Goal: Use online tool/utility: Utilize a website feature to perform a specific function

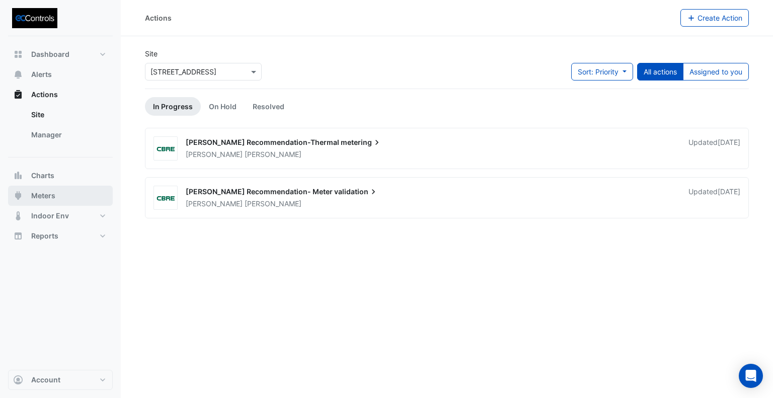
drag, startPoint x: 60, startPoint y: 193, endPoint x: 73, endPoint y: 190, distance: 12.9
click at [60, 193] on button "Meters" at bounding box center [60, 196] width 105 height 20
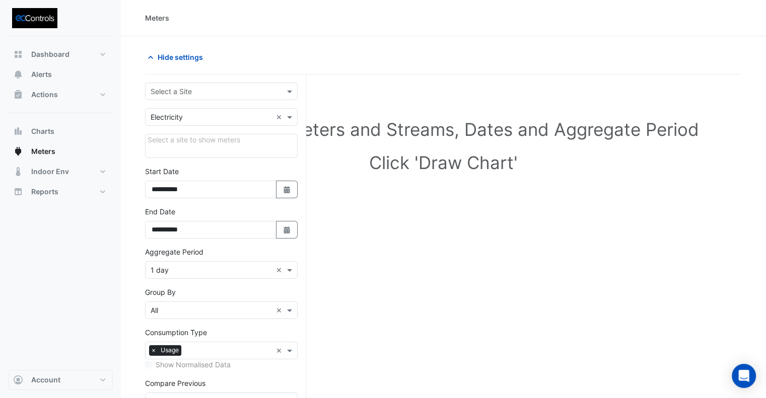
click at [221, 87] on input "text" at bounding box center [211, 92] width 121 height 11
click at [221, 113] on div "[STREET_ADDRESS]" at bounding box center [222, 112] width 152 height 15
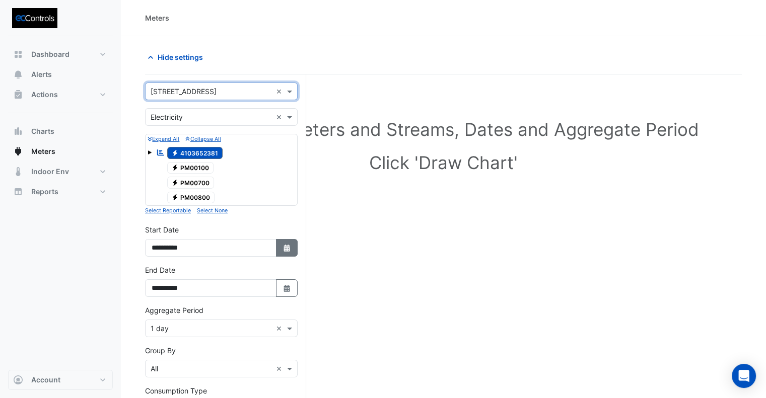
click at [288, 253] on button "Select Date" at bounding box center [287, 248] width 22 height 18
select select "*"
select select "****"
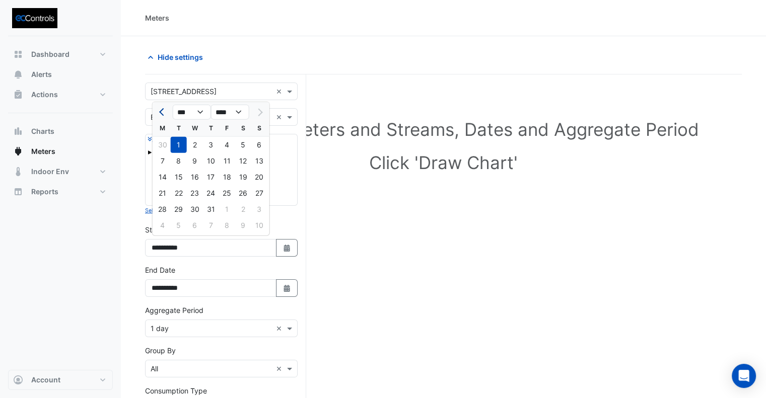
click at [158, 114] on button "Previous month" at bounding box center [163, 112] width 12 height 16
select select "*"
click at [264, 145] on div "1" at bounding box center [259, 145] width 16 height 16
type input "**********"
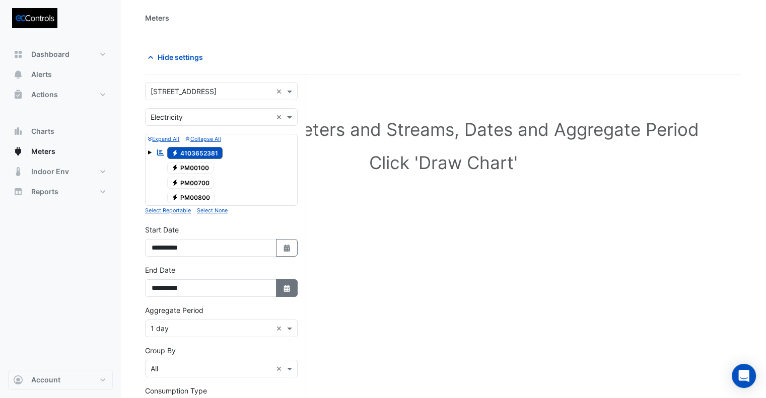
click at [290, 289] on fa-icon "Select Date" at bounding box center [287, 288] width 9 height 9
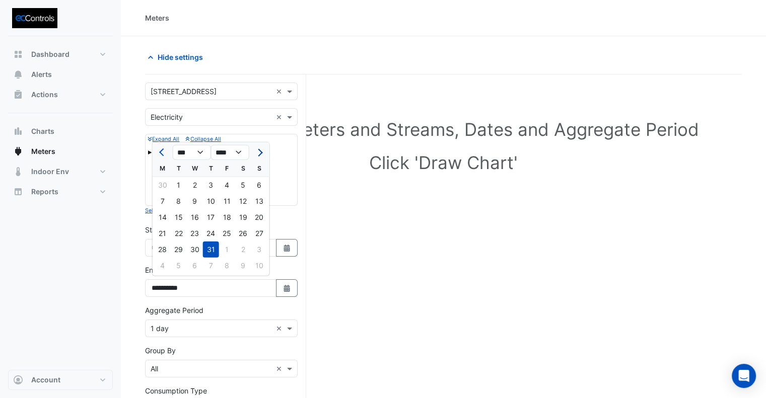
click at [263, 155] on button "Next month" at bounding box center [259, 153] width 12 height 16
select select "*"
click at [164, 249] on div "25" at bounding box center [163, 250] width 16 height 16
type input "**********"
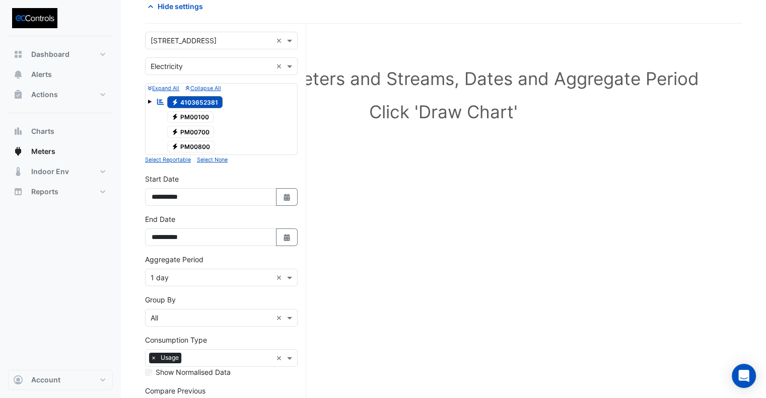
scroll to position [137, 0]
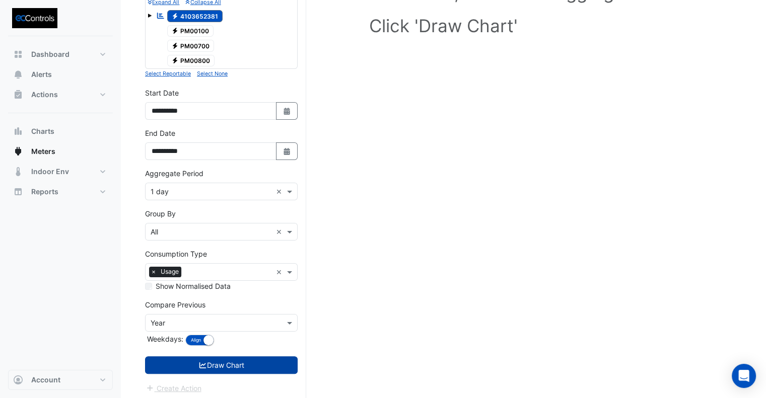
click at [240, 364] on button "Draw Chart" at bounding box center [221, 366] width 153 height 18
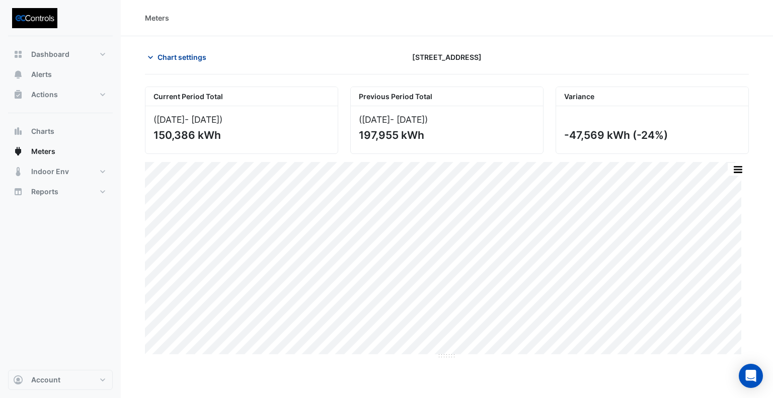
click at [175, 57] on span "Chart settings" at bounding box center [182, 57] width 49 height 11
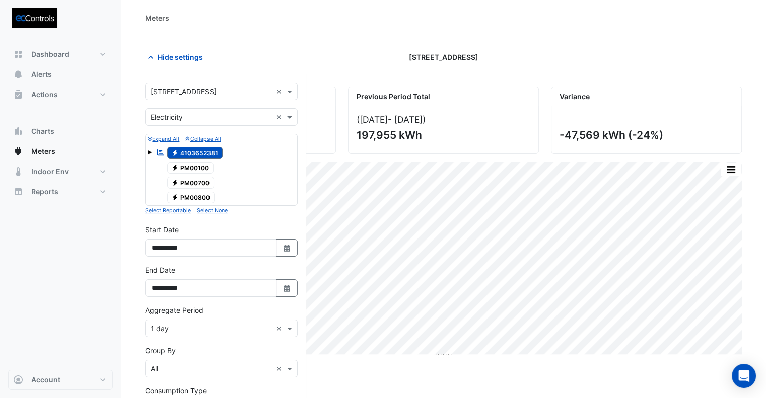
click at [207, 119] on input "text" at bounding box center [211, 117] width 121 height 11
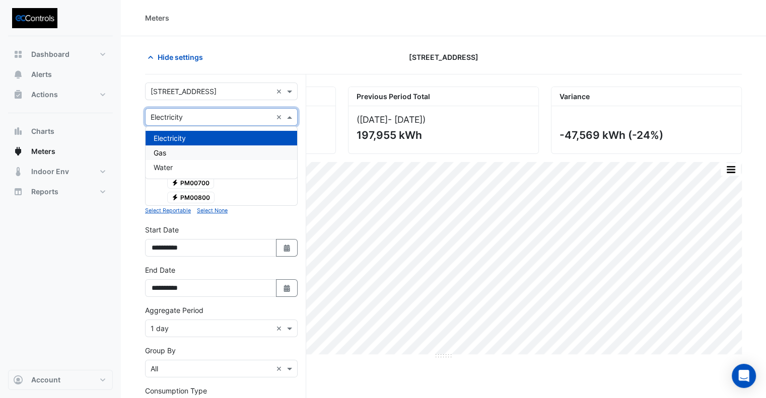
click at [186, 153] on div "Gas" at bounding box center [222, 153] width 152 height 15
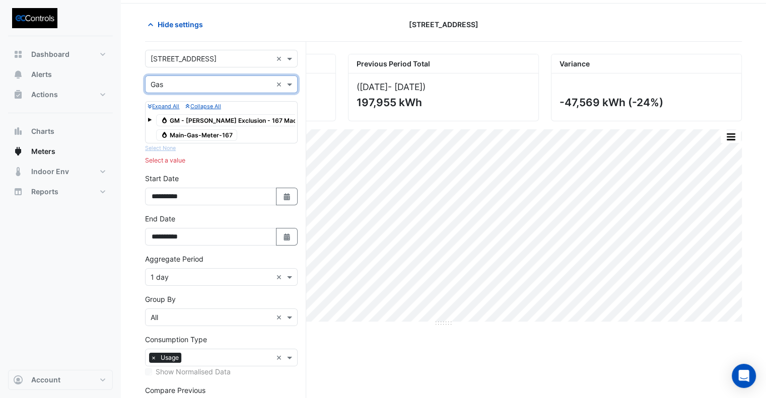
scroll to position [50, 0]
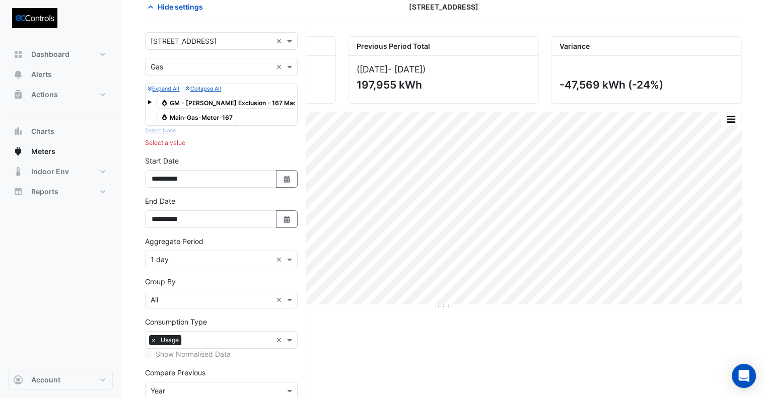
click at [197, 114] on span "Gas Main-Gas-Meter-167" at bounding box center [196, 118] width 81 height 12
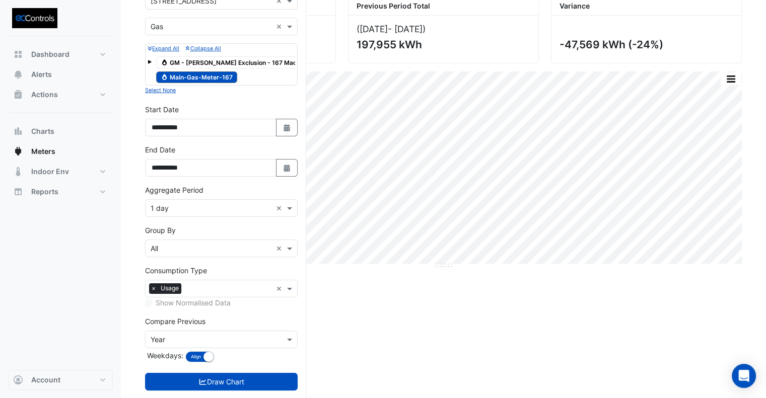
scroll to position [109, 0]
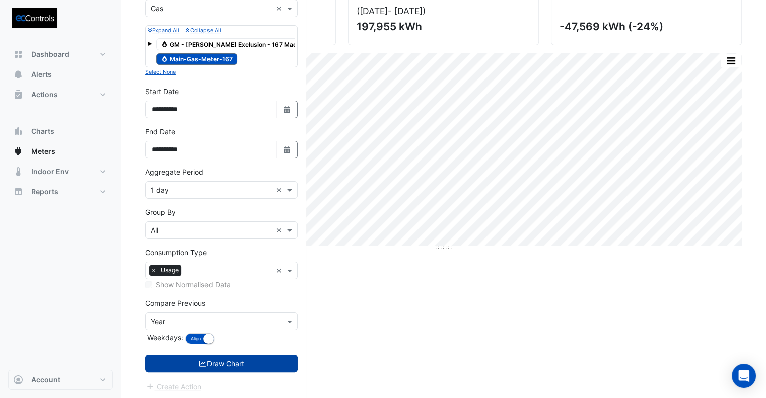
click at [262, 366] on button "Draw Chart" at bounding box center [221, 364] width 153 height 18
